Goal: Task Accomplishment & Management: Manage account settings

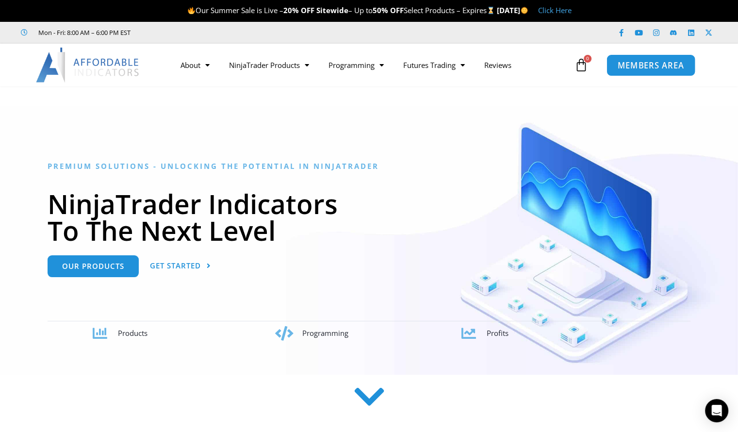
click at [619, 68] on span "MEMBERS AREA" at bounding box center [651, 65] width 67 height 8
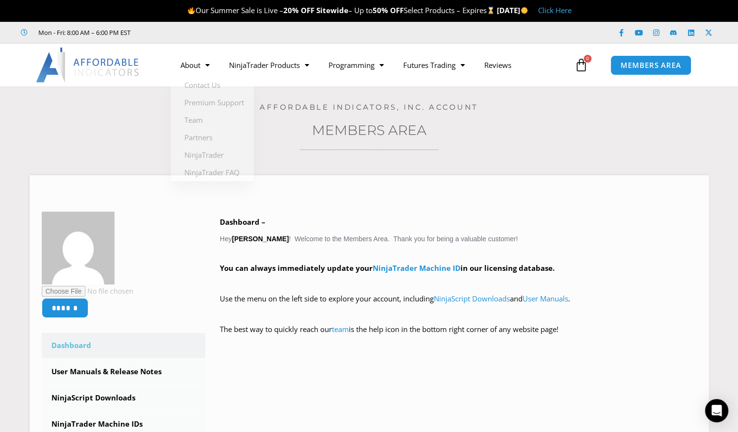
click at [124, 61] on img at bounding box center [88, 65] width 104 height 35
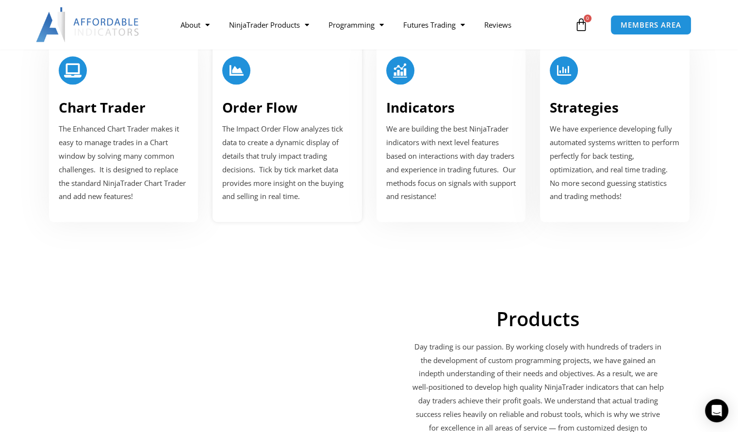
scroll to position [1236, 0]
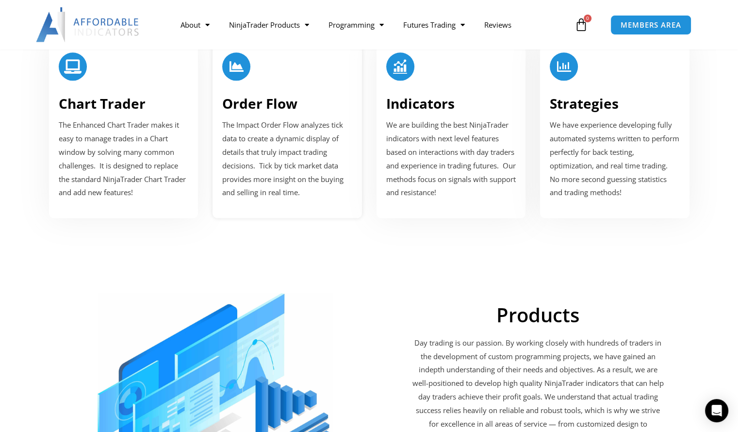
click at [317, 176] on span "The Impact Order Flow analyzes tick data to create a dynamic display of details…" at bounding box center [282, 158] width 121 height 77
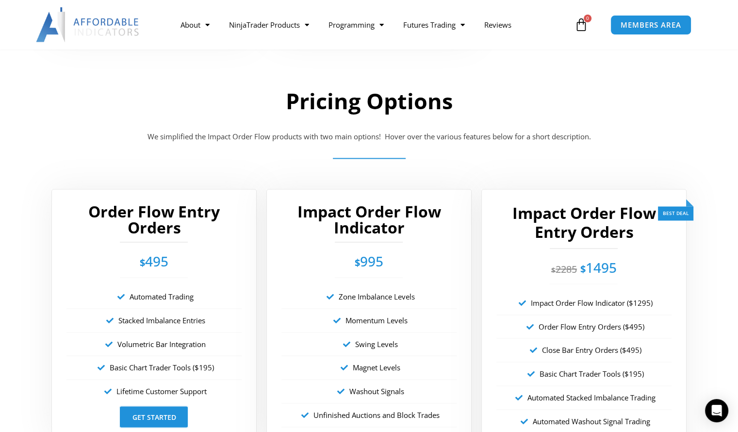
scroll to position [1595, 0]
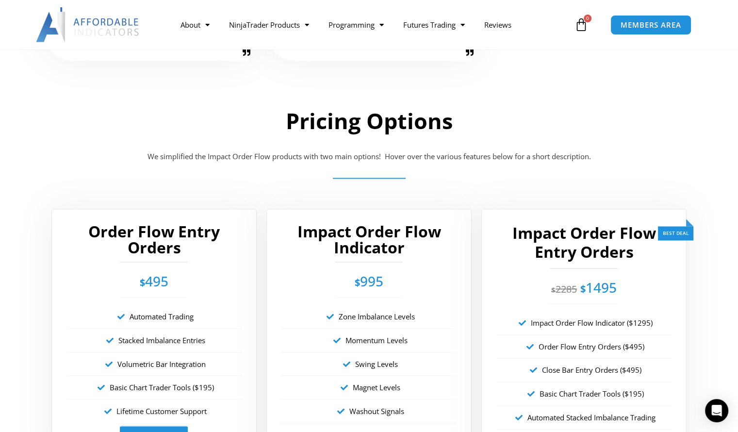
click at [121, 31] on img at bounding box center [88, 24] width 104 height 35
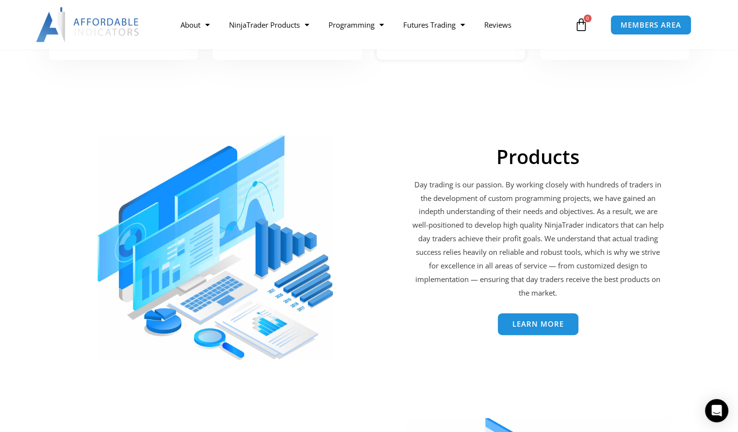
scroll to position [1464, 0]
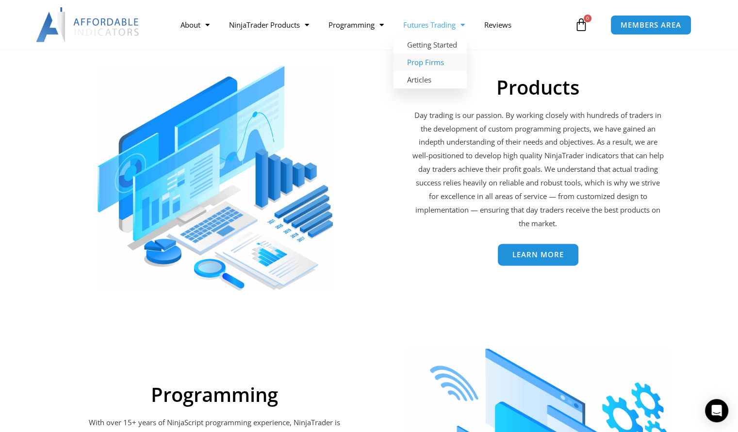
click at [446, 60] on link "Prop Firms" at bounding box center [430, 61] width 73 height 17
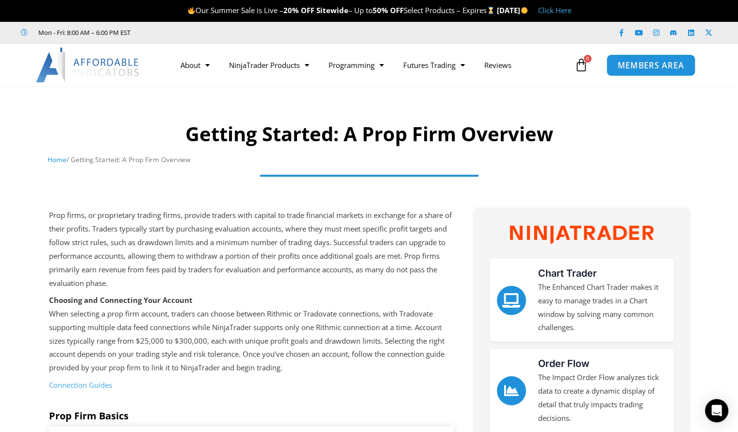
click at [613, 63] on link "MEMBERS AREA" at bounding box center [651, 65] width 89 height 22
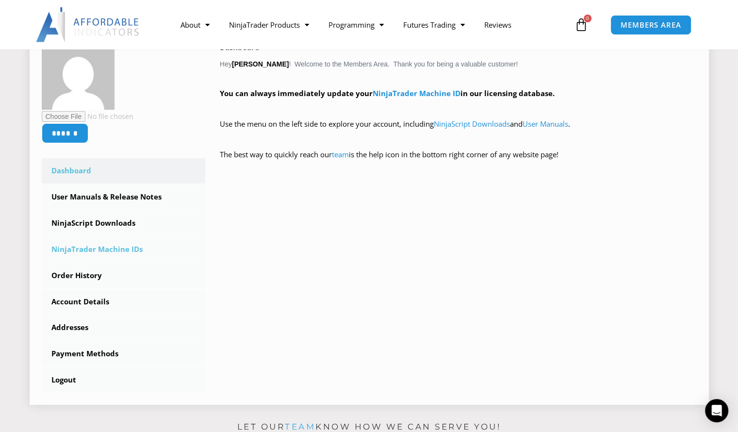
scroll to position [178, 0]
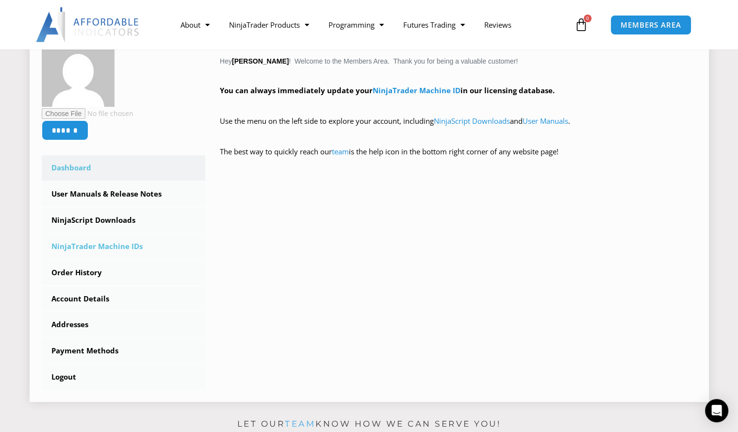
click at [116, 242] on link "NinjaTrader Machine IDs" at bounding box center [124, 246] width 164 height 25
click at [114, 222] on link "NinjaScript Downloads" at bounding box center [124, 220] width 164 height 25
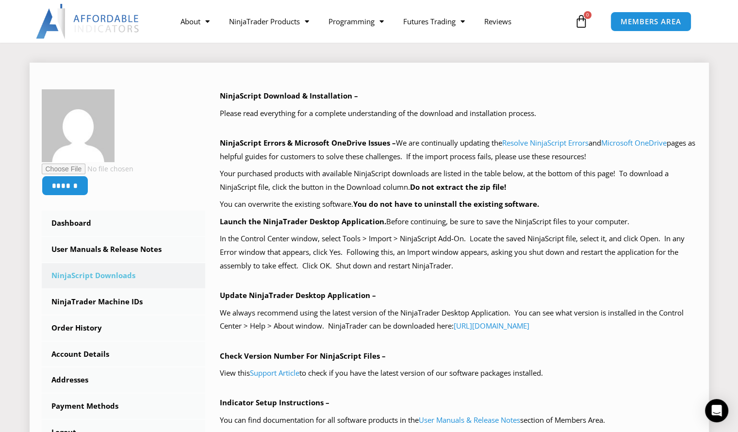
scroll to position [113, 0]
click at [447, 183] on b "Do not extract the zip file!" at bounding box center [458, 187] width 96 height 10
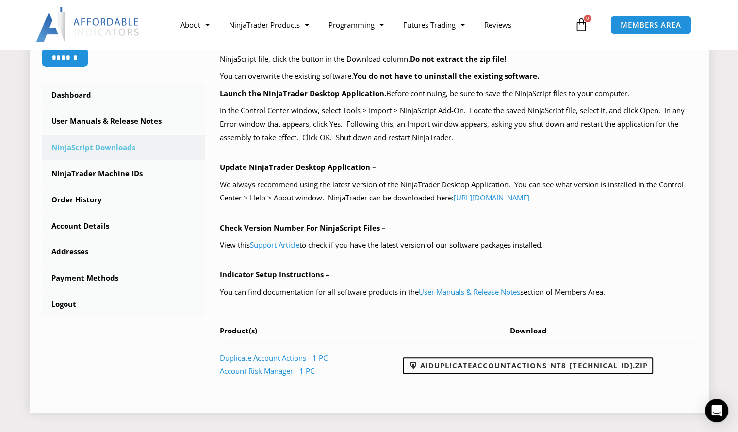
scroll to position [241, 0]
click at [96, 171] on link "NinjaTrader Machine IDs" at bounding box center [124, 173] width 164 height 25
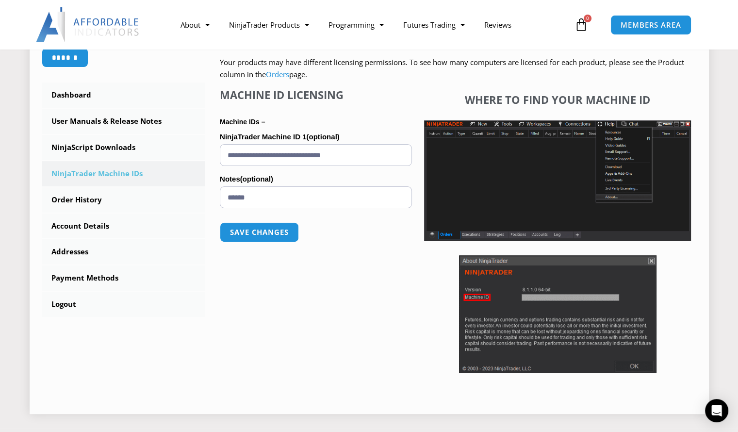
scroll to position [242, 0]
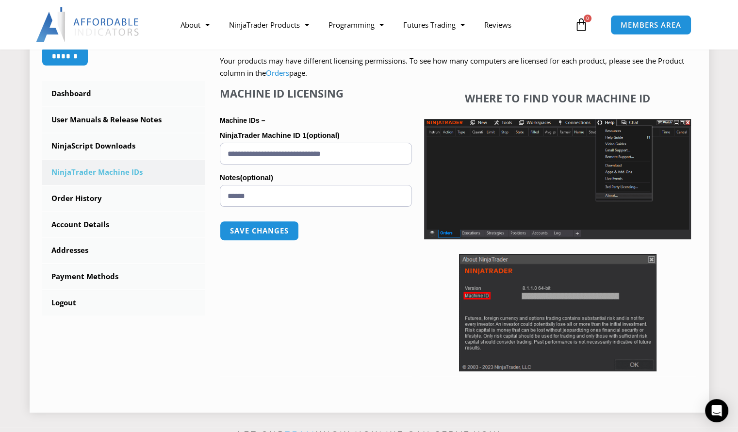
click at [383, 151] on input "**********" at bounding box center [316, 154] width 192 height 22
click at [300, 156] on input "**********" at bounding box center [316, 154] width 192 height 22
paste input "text"
type input "**********"
drag, startPoint x: 262, startPoint y: 199, endPoint x: 225, endPoint y: 195, distance: 36.6
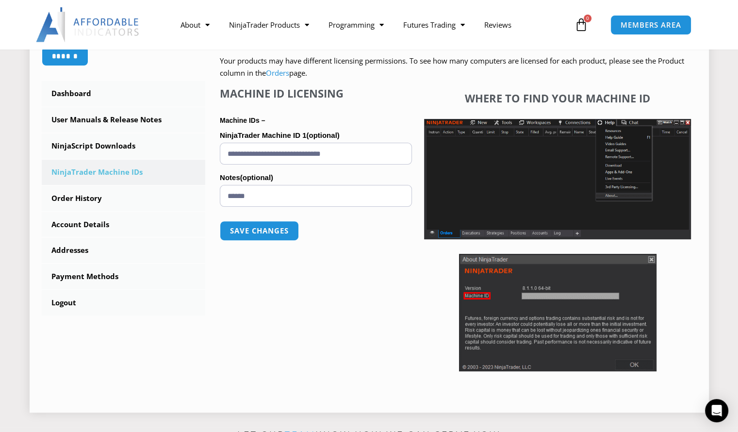
click at [225, 195] on input "******" at bounding box center [316, 196] width 192 height 22
click at [263, 228] on button "Save changes" at bounding box center [259, 230] width 83 height 21
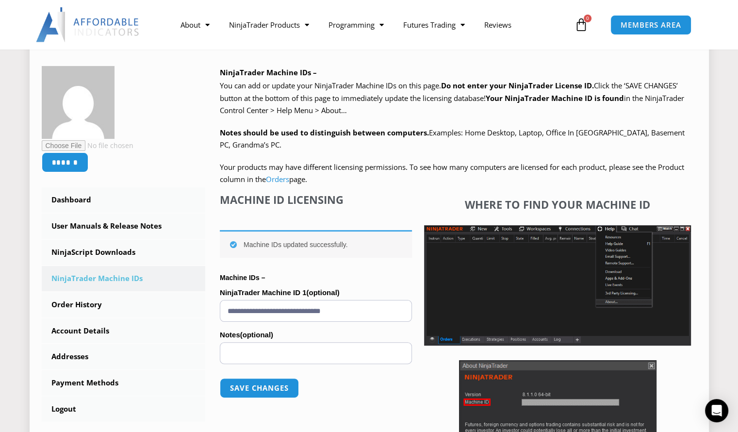
scroll to position [136, 0]
